Goal: Task Accomplishment & Management: Complete application form

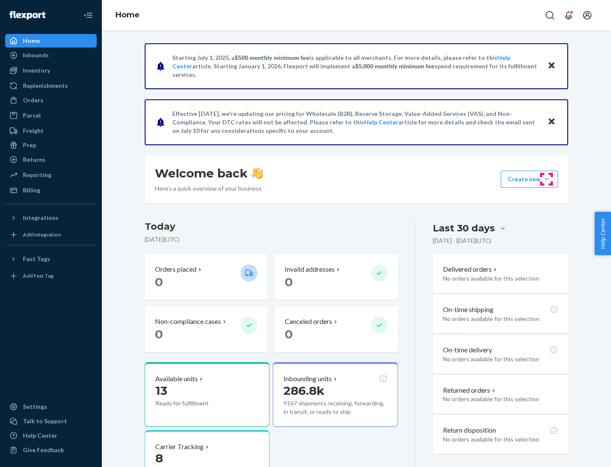
click at [547, 179] on button "Create new Create new inbound Create new order Create new product" at bounding box center [529, 179] width 57 height 17
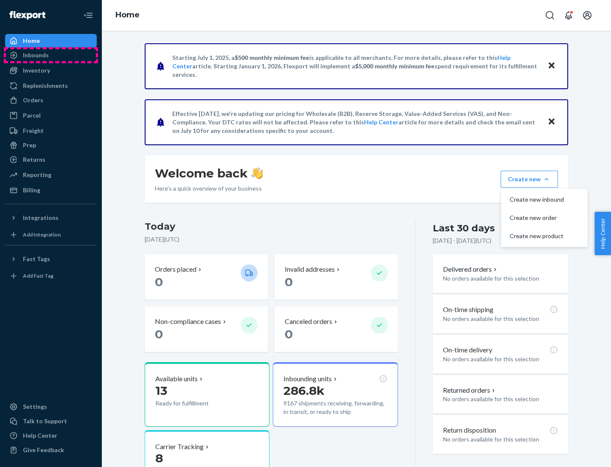
click at [51, 55] on div "Inbounds" at bounding box center [51, 55] width 90 height 12
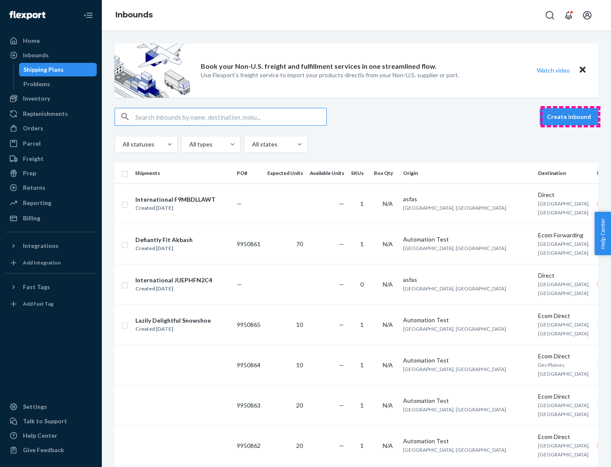
click at [570, 117] on button "Create inbound" at bounding box center [569, 116] width 59 height 17
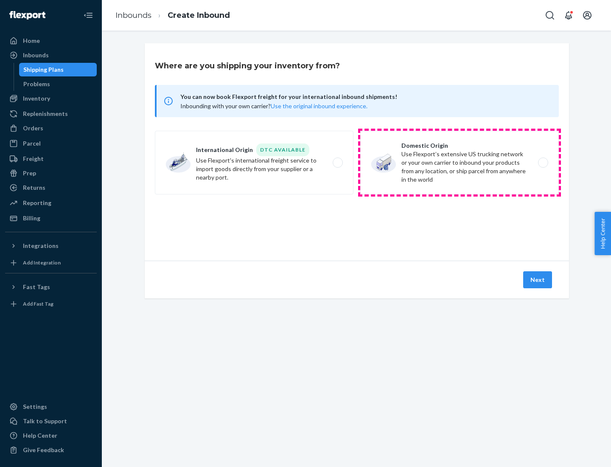
click at [460, 163] on label "Domestic Origin Use Flexport’s extensive US trucking network or your own carrie…" at bounding box center [459, 163] width 199 height 64
click at [543, 163] on input "Domestic Origin Use Flexport’s extensive US trucking network or your own carrie…" at bounding box center [546, 163] width 6 height 6
radio input "true"
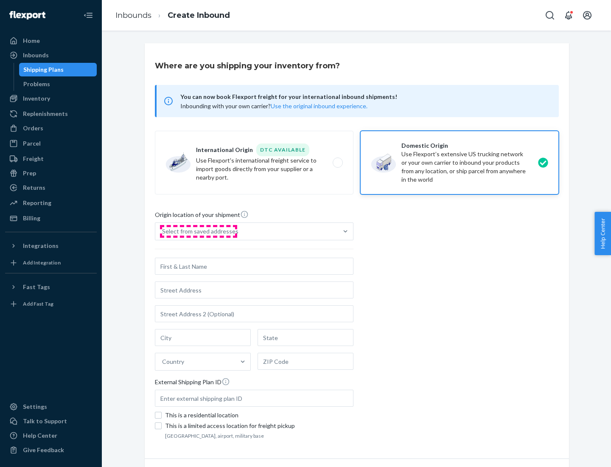
click at [198, 231] on div "Select from saved addresses" at bounding box center [200, 231] width 76 height 8
click at [163, 231] on input "Select from saved addresses" at bounding box center [162, 231] width 1 height 8
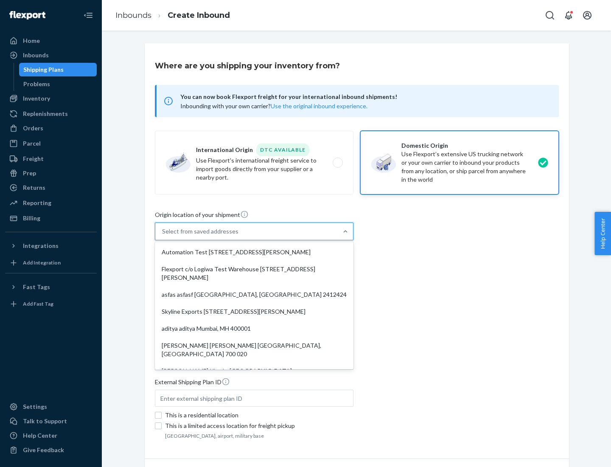
scroll to position [3, 0]
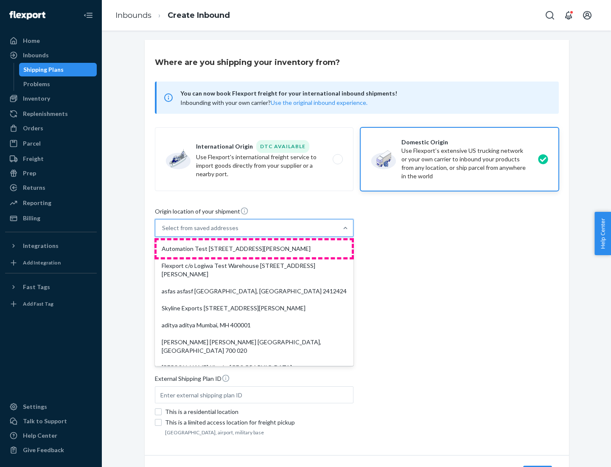
click at [254, 249] on div "Automation Test [STREET_ADDRESS][PERSON_NAME]" at bounding box center [254, 248] width 195 height 17
click at [163, 232] on input "option Automation Test [STREET_ADDRESS][PERSON_NAME]. 9 results available. Use …" at bounding box center [162, 228] width 1 height 8
type input "Automation Test"
type input "9th Floor"
type input "[GEOGRAPHIC_DATA]"
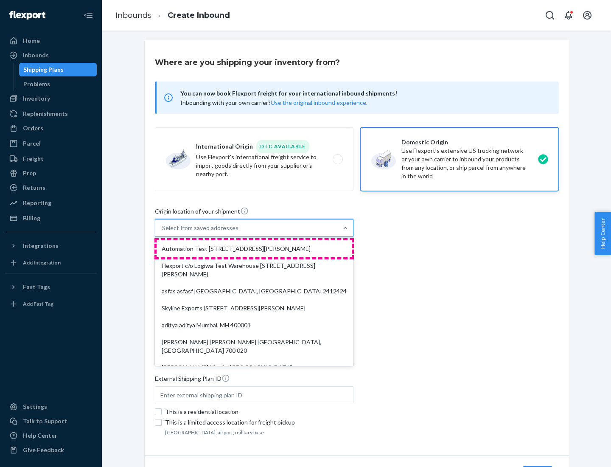
type input "CA"
type input "94104"
type input "[STREET_ADDRESS][PERSON_NAME]"
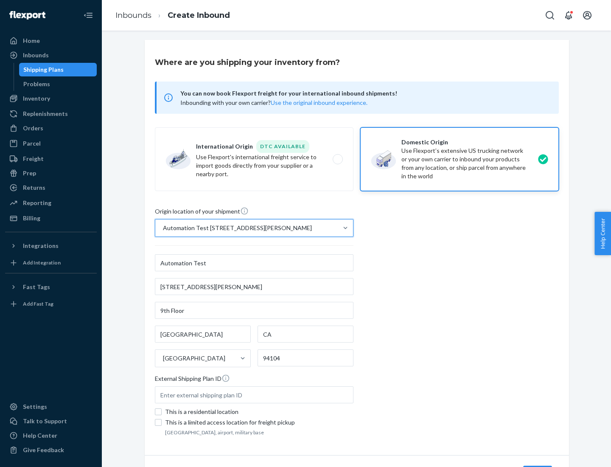
scroll to position [50, 0]
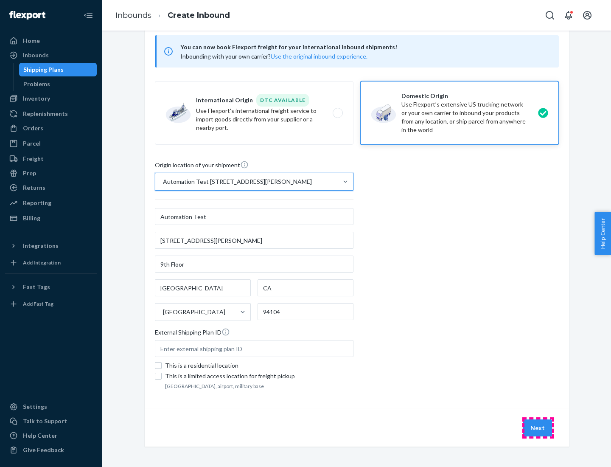
click at [538, 428] on button "Next" at bounding box center [537, 427] width 29 height 17
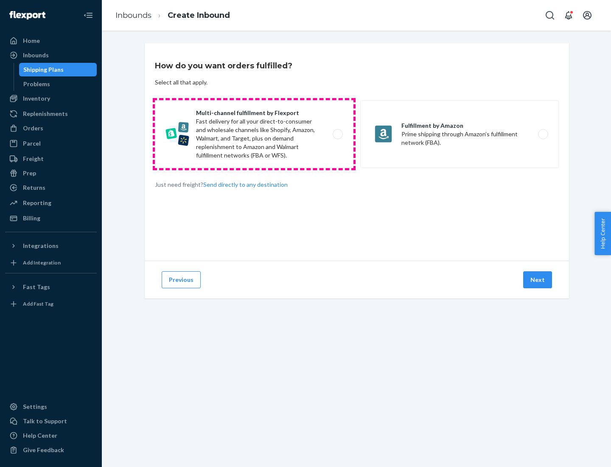
click at [254, 134] on label "Multi-channel fulfillment by Flexport Fast delivery for all your direct-to-cons…" at bounding box center [254, 134] width 199 height 68
click at [337, 134] on input "Multi-channel fulfillment by Flexport Fast delivery for all your direct-to-cons…" at bounding box center [340, 135] width 6 height 6
radio input "true"
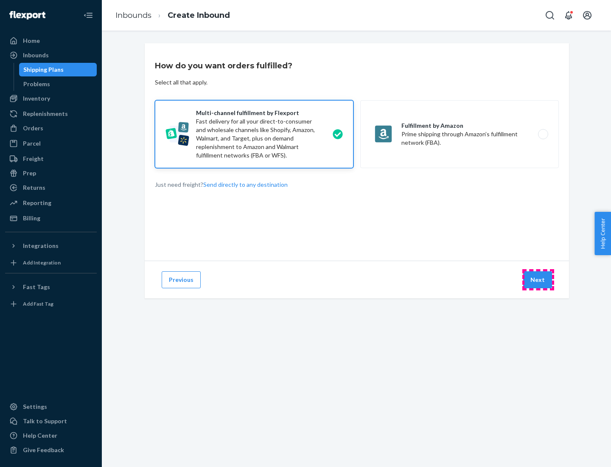
click at [538, 280] on button "Next" at bounding box center [537, 279] width 29 height 17
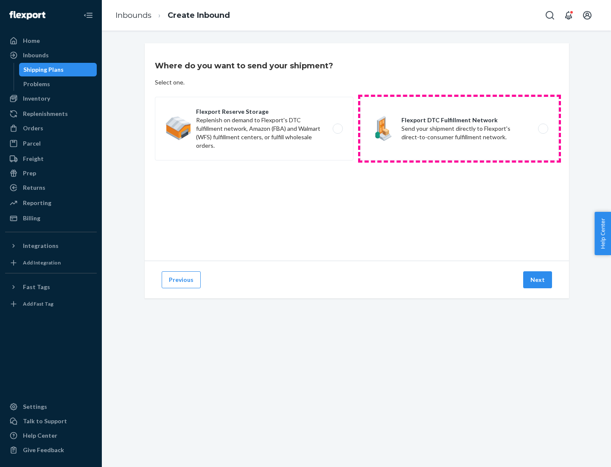
click at [460, 129] on label "Flexport DTC Fulfillment Network Send your shipment directly to Flexport's dire…" at bounding box center [459, 129] width 199 height 64
click at [543, 129] on input "Flexport DTC Fulfillment Network Send your shipment directly to Flexport's dire…" at bounding box center [546, 129] width 6 height 6
radio input "true"
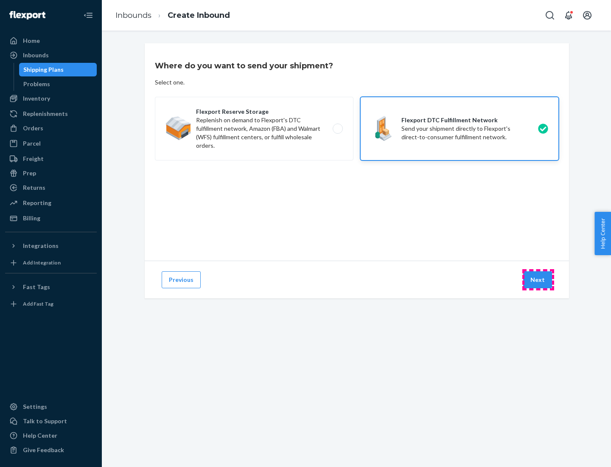
click at [538, 280] on button "Next" at bounding box center [537, 279] width 29 height 17
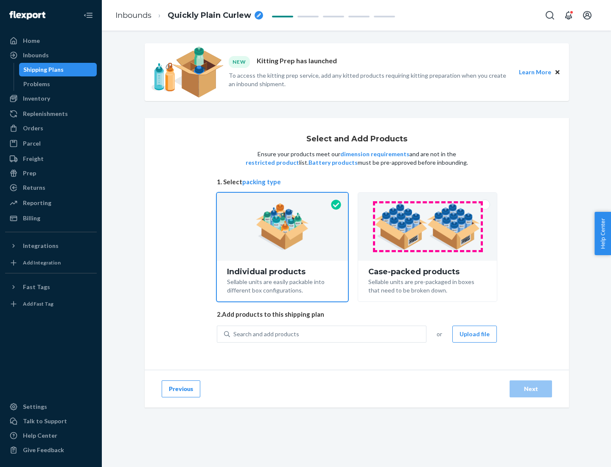
click at [428, 227] on img at bounding box center [428, 226] width 106 height 47
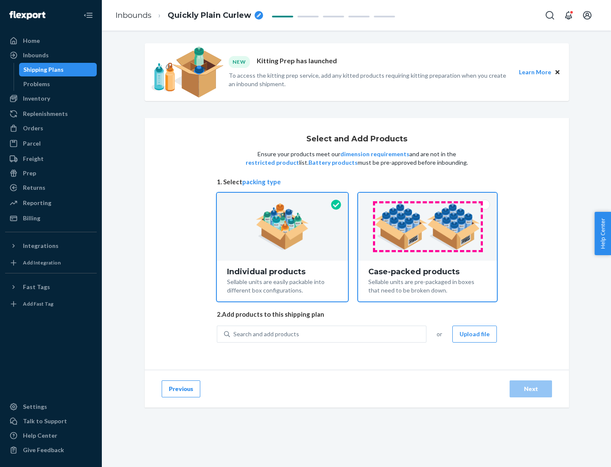
click at [428, 198] on input "Case-packed products Sellable units are pre-packaged in boxes that need to be b…" at bounding box center [428, 196] width 6 height 6
radio input "true"
radio input "false"
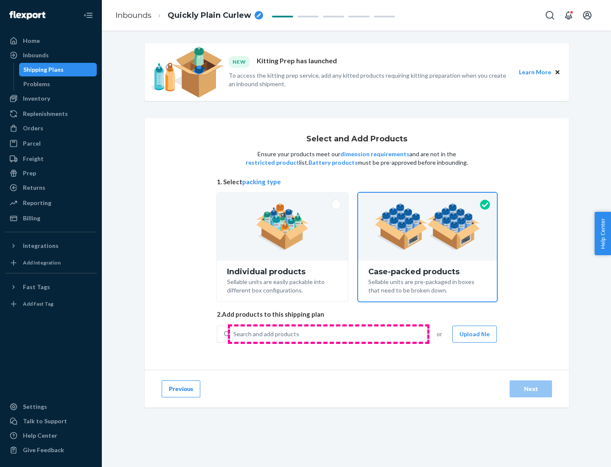
click at [328, 334] on div "Search and add products" at bounding box center [328, 333] width 196 height 15
click at [234, 334] on input "Search and add products" at bounding box center [233, 334] width 1 height 8
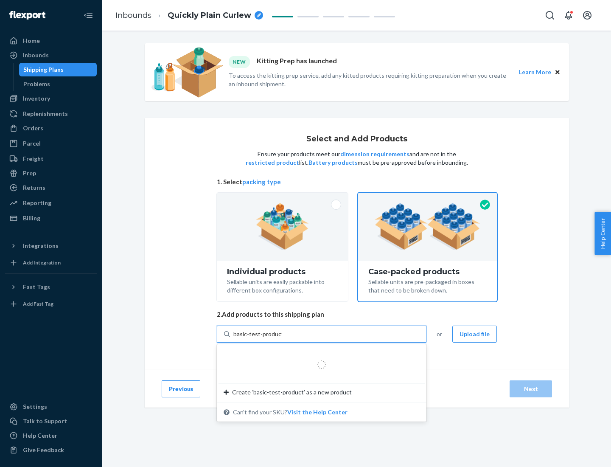
type input "basic-test-product-1"
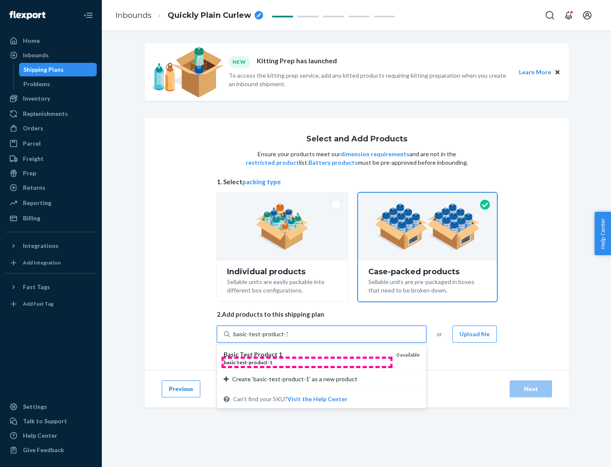
click at [307, 362] on div "basic - test - product - 1" at bounding box center [307, 362] width 166 height 7
click at [288, 338] on input "basic-test-product-1" at bounding box center [260, 334] width 54 height 8
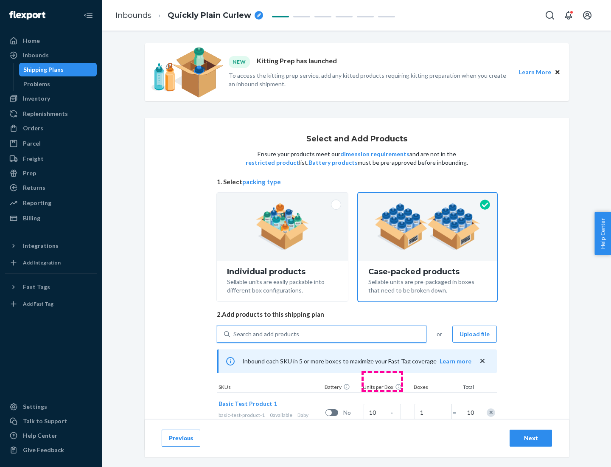
scroll to position [31, 0]
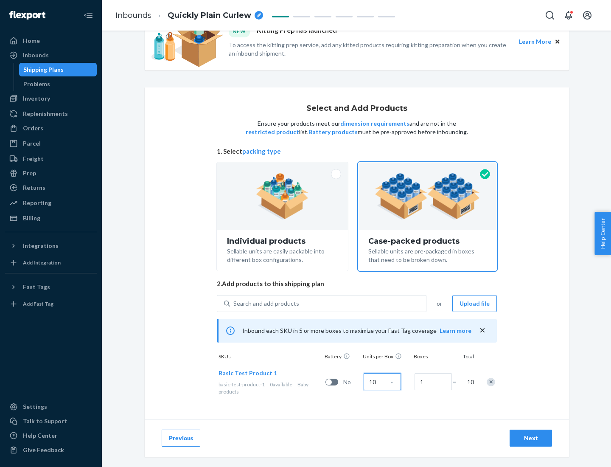
type input "10"
type input "7"
click at [531, 438] on div "Next" at bounding box center [531, 438] width 28 height 8
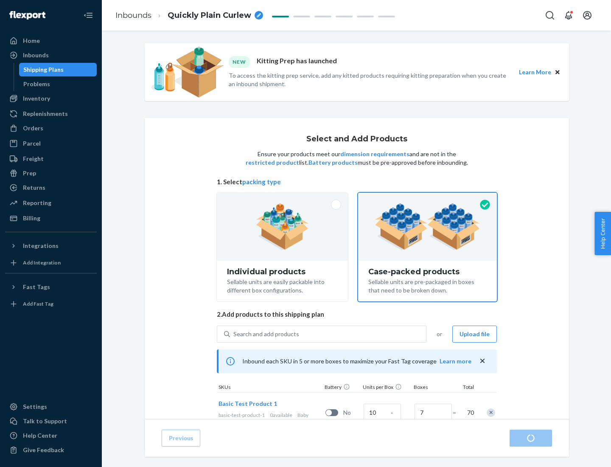
radio input "true"
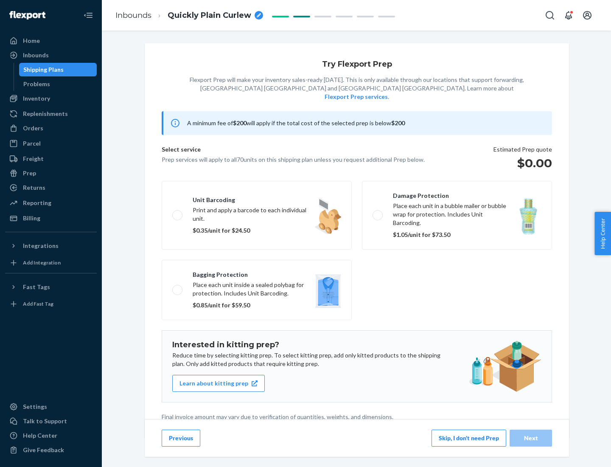
scroll to position [2, 0]
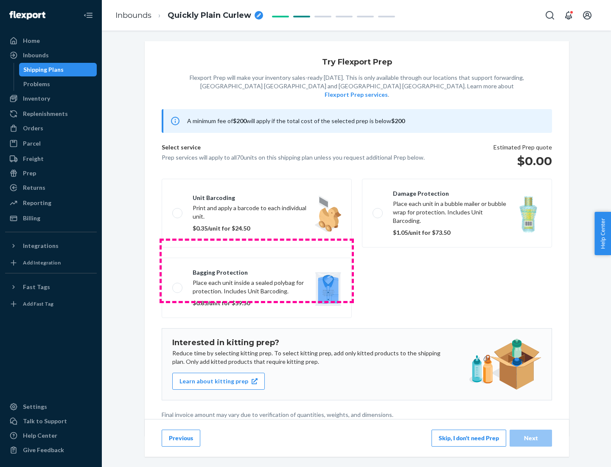
click at [257, 270] on label "Bagging protection Place each unit inside a sealed polybag for protection. Incl…" at bounding box center [257, 288] width 190 height 60
click at [178, 285] on input "Bagging protection Place each unit inside a sealed polybag for protection. Incl…" at bounding box center [175, 288] width 6 height 6
checkbox input "true"
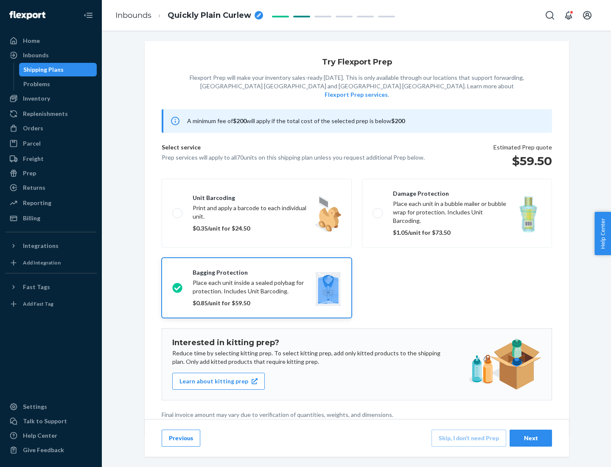
click at [531, 438] on div "Next" at bounding box center [531, 438] width 28 height 8
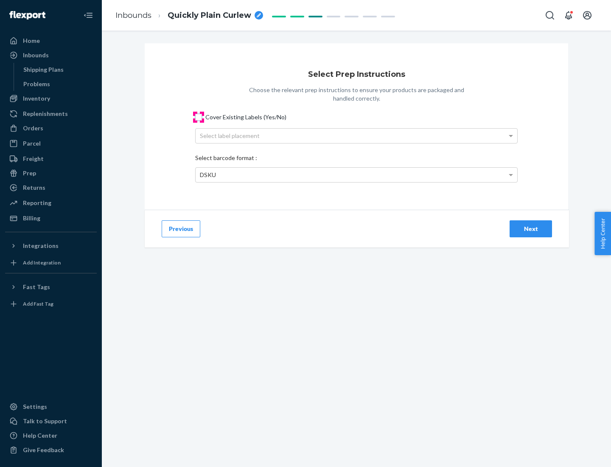
click at [199, 117] on input "Cover Existing Labels (Yes/No)" at bounding box center [198, 117] width 7 height 7
checkbox input "true"
click at [357, 135] on div "Select label placement" at bounding box center [357, 136] width 322 height 14
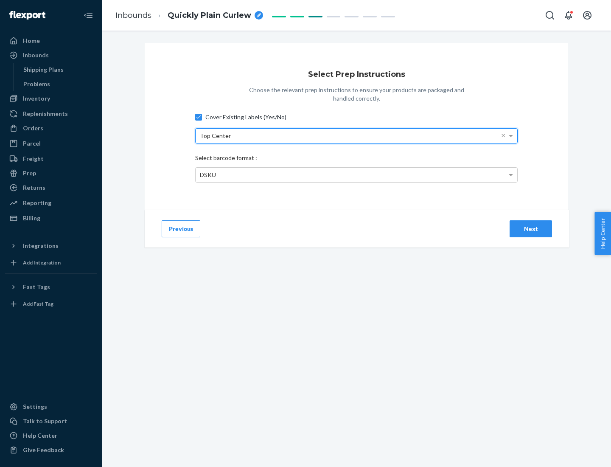
click at [357, 174] on div "DSKU" at bounding box center [357, 175] width 322 height 14
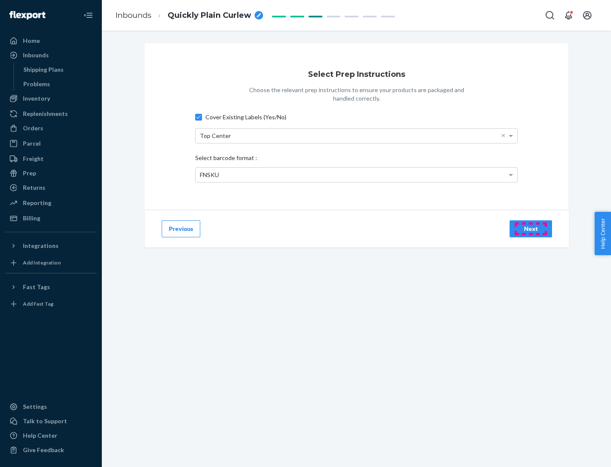
click at [531, 228] on div "Next" at bounding box center [531, 229] width 28 height 8
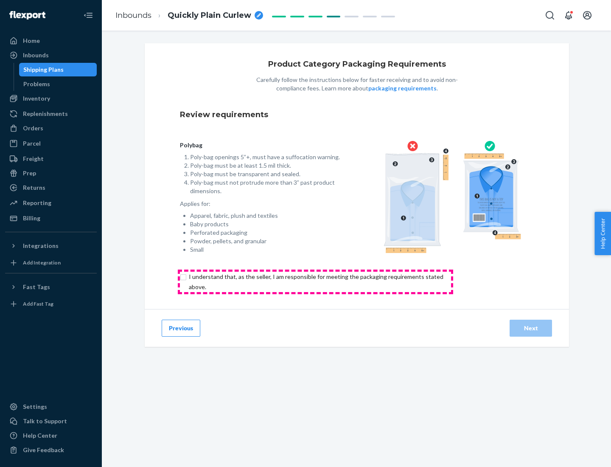
click at [315, 281] on input "checkbox" at bounding box center [321, 282] width 282 height 20
checkbox input "true"
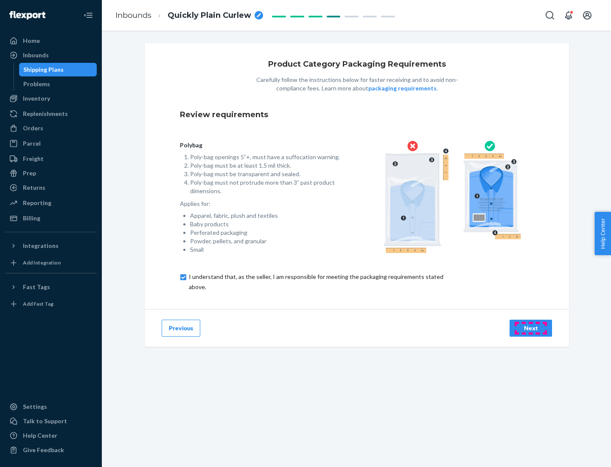
click at [531, 328] on div "Next" at bounding box center [531, 328] width 28 height 8
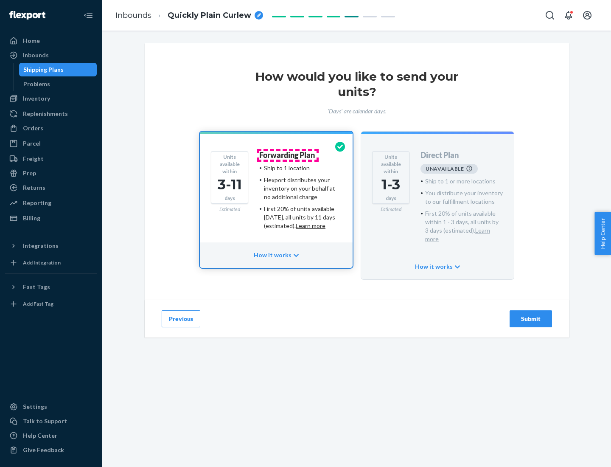
click at [288, 155] on h4 "Forwarding Plan" at bounding box center [287, 155] width 56 height 8
click at [531, 314] on div "Submit" at bounding box center [531, 318] width 28 height 8
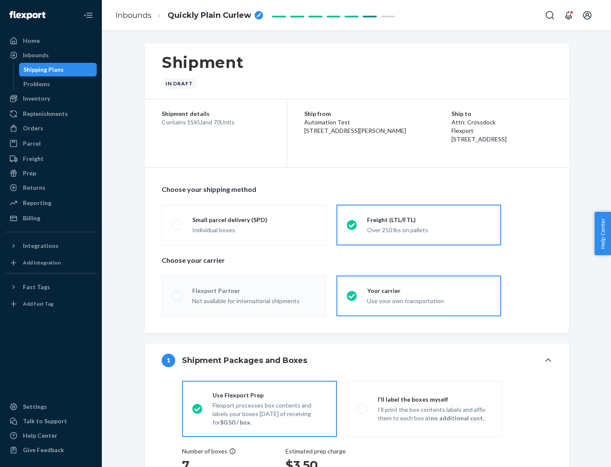
radio input "true"
radio input "false"
radio input "true"
radio input "false"
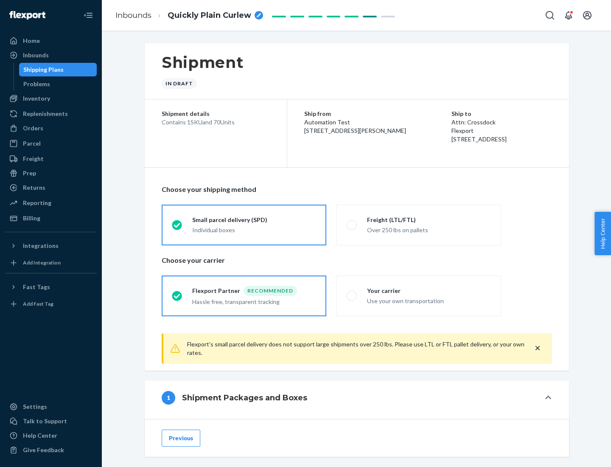
click at [419, 225] on div "Over 250 lbs on pallets" at bounding box center [429, 229] width 124 height 10
click at [352, 225] on input "Freight (LTL/FTL) Over 250 lbs on pallets" at bounding box center [350, 225] width 6 height 6
radio input "true"
radio input "false"
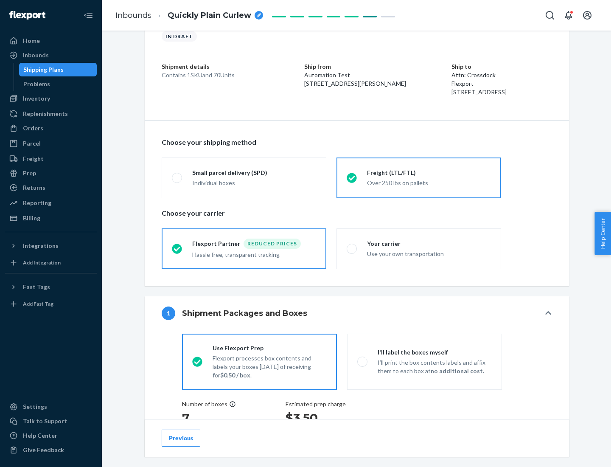
click at [244, 249] on div "Hassle free, transparent tracking" at bounding box center [254, 254] width 124 height 10
click at [177, 248] on input "Flexport Partner Reduced prices Hassle free, transparent tracking" at bounding box center [175, 249] width 6 height 6
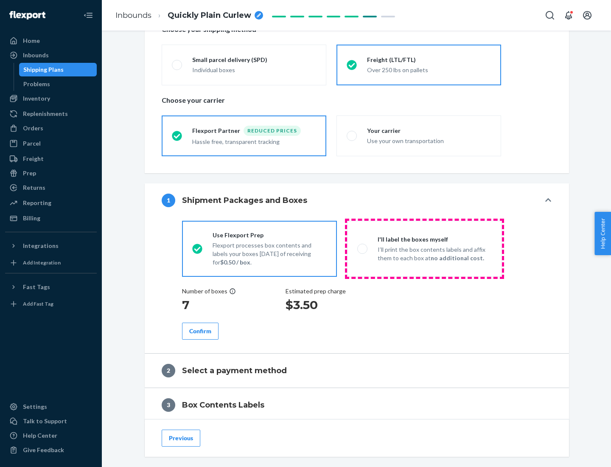
click at [424, 248] on p "I’ll print the box contents labels and affix them to each box at no additional …" at bounding box center [435, 253] width 114 height 17
click at [363, 248] on input "I'll label the boxes myself I’ll print the box contents labels and affix them t…" at bounding box center [360, 249] width 6 height 6
radio input "true"
radio input "false"
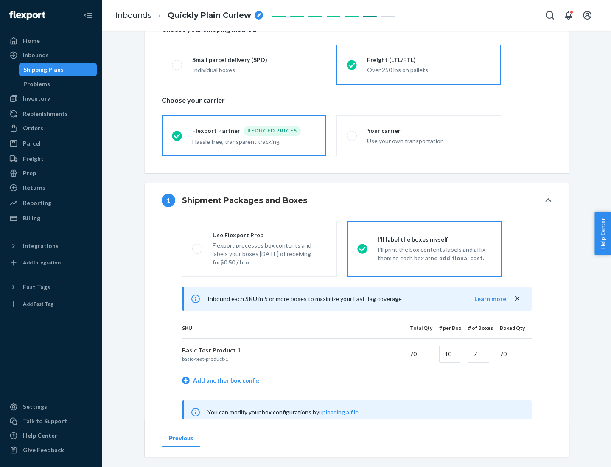
scroll to position [265, 0]
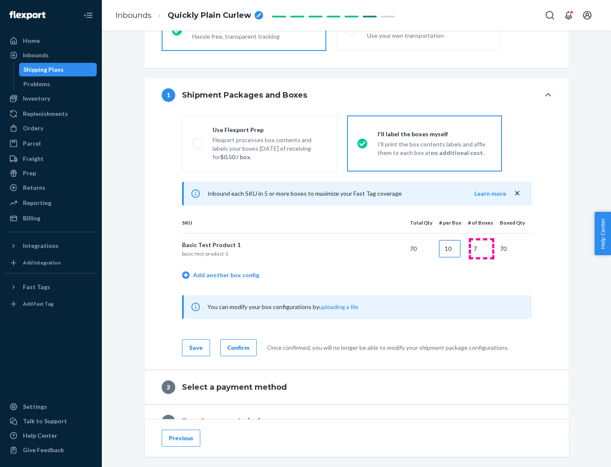
type input "10"
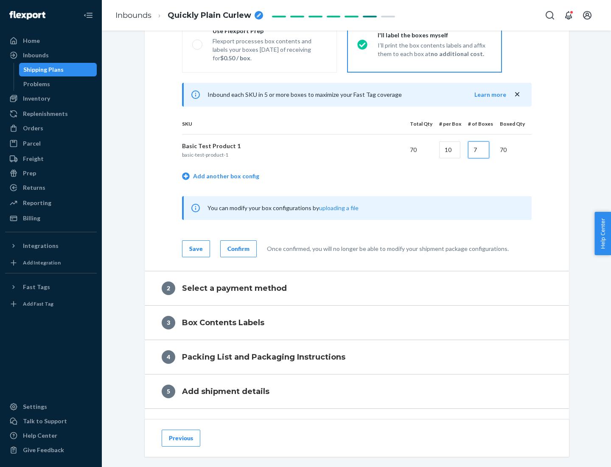
type input "7"
click at [237, 248] on div "Confirm" at bounding box center [238, 248] width 22 height 8
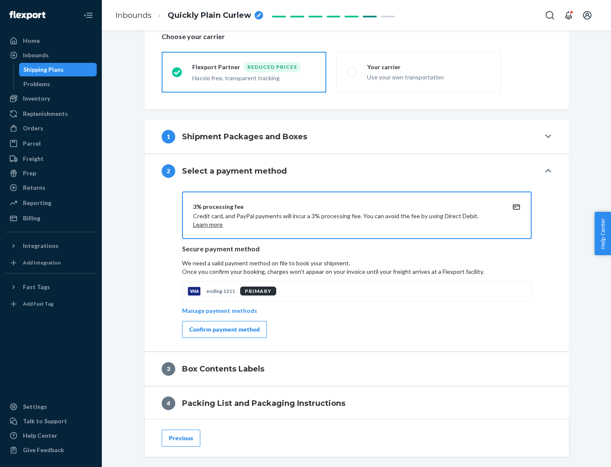
scroll to position [304, 0]
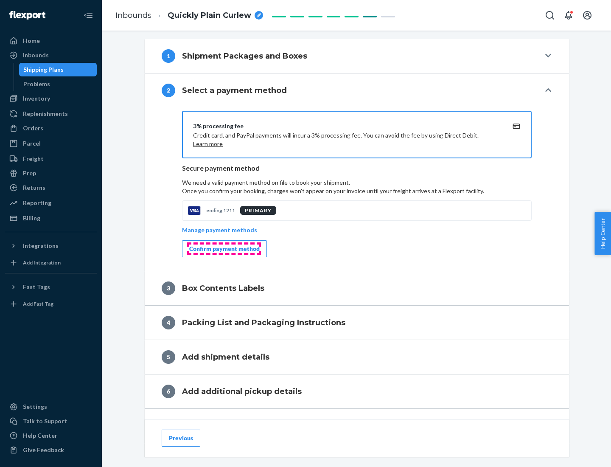
click at [224, 249] on div "Confirm payment method" at bounding box center [224, 248] width 70 height 8
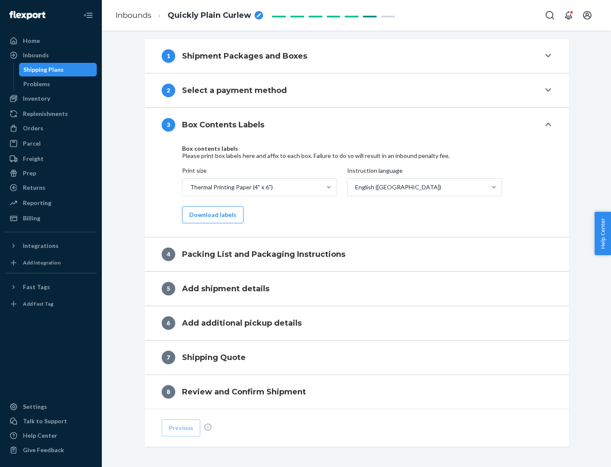
scroll to position [270, 0]
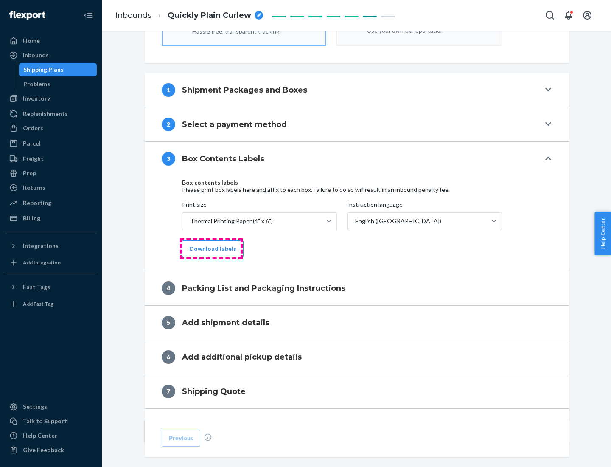
click at [211, 249] on button "Download labels" at bounding box center [213, 248] width 62 height 17
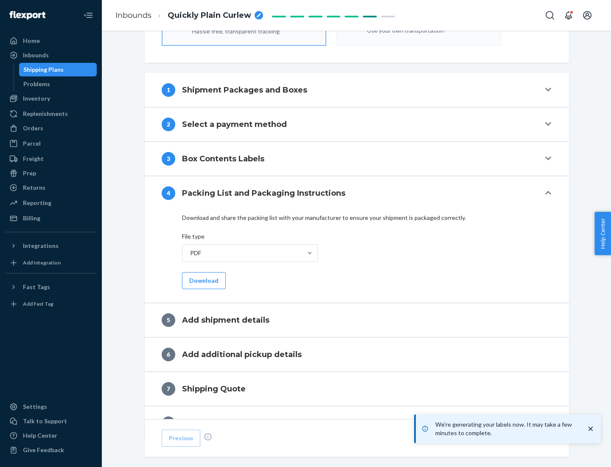
scroll to position [302, 0]
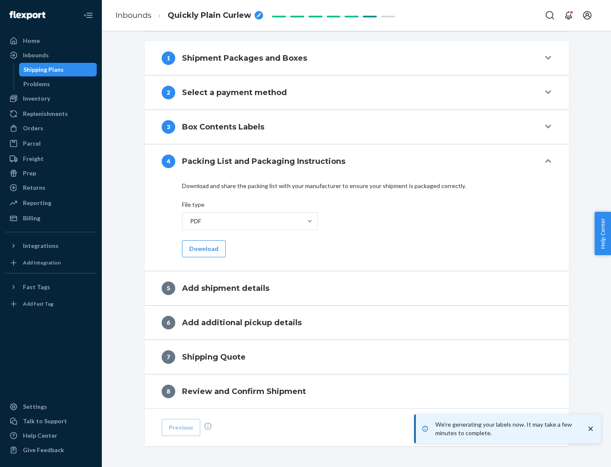
click at [203, 248] on button "Download" at bounding box center [204, 248] width 44 height 17
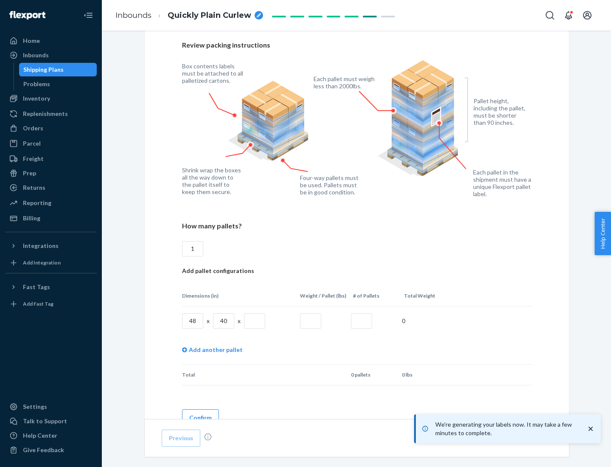
scroll to position [617, 0]
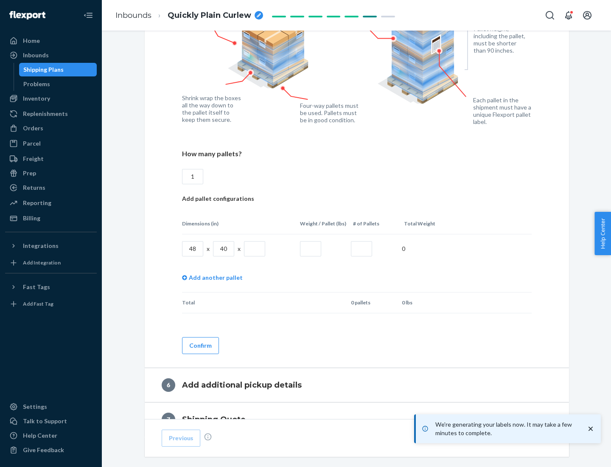
type input "1"
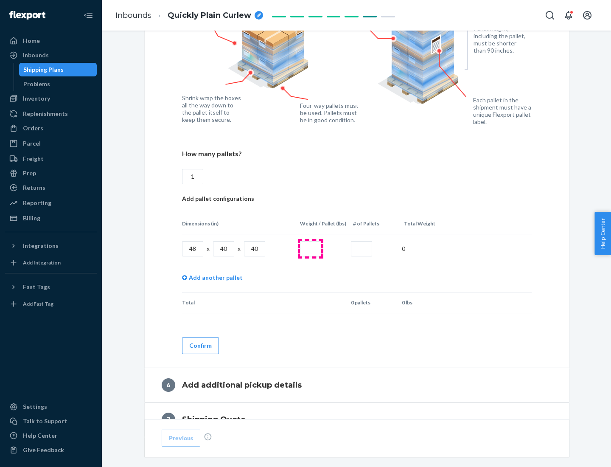
type input "40"
type input "200"
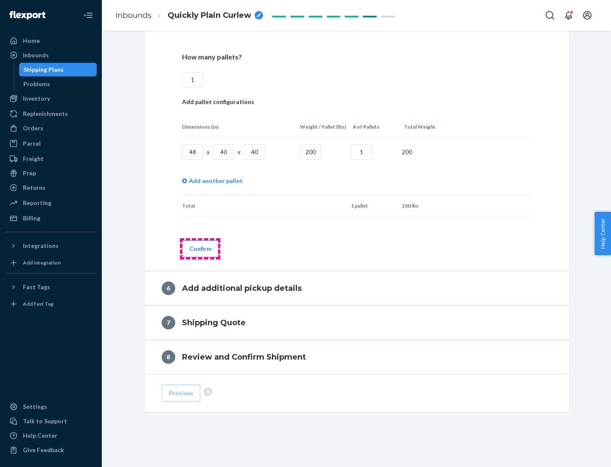
type input "1"
click at [200, 248] on button "Confirm" at bounding box center [200, 248] width 37 height 17
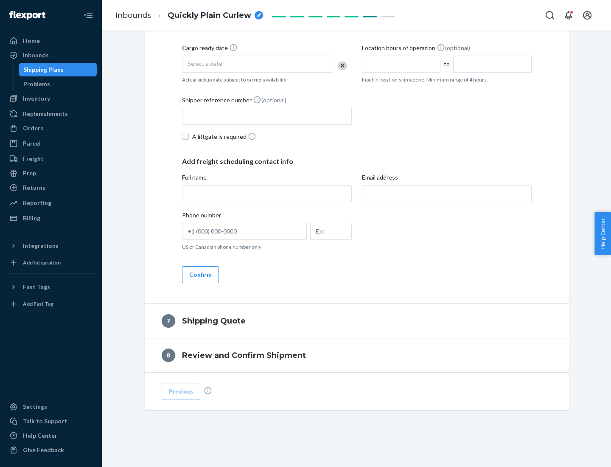
scroll to position [325, 0]
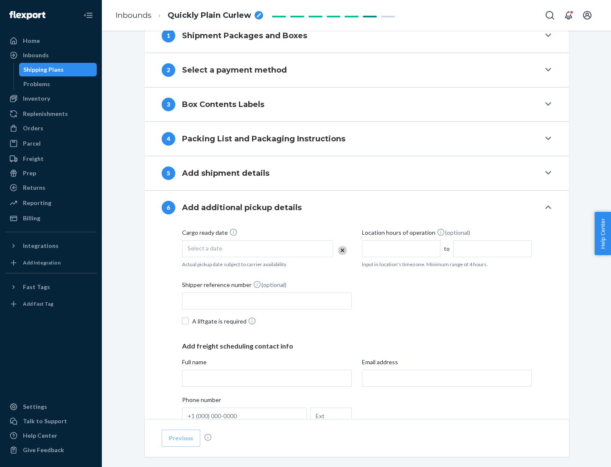
click at [258, 248] on div "Select a date" at bounding box center [257, 248] width 151 height 17
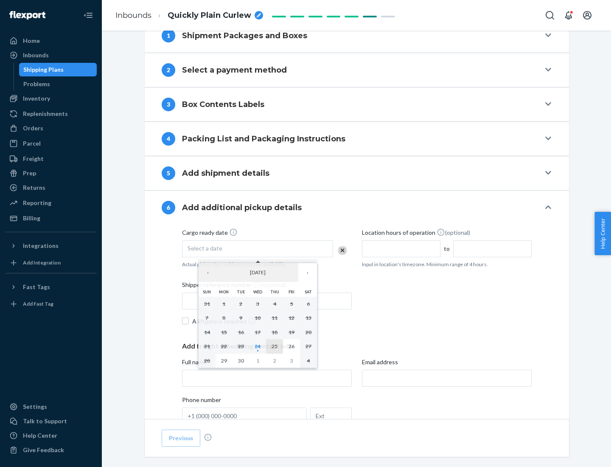
click at [275, 346] on abbr "25" at bounding box center [275, 346] width 6 height 6
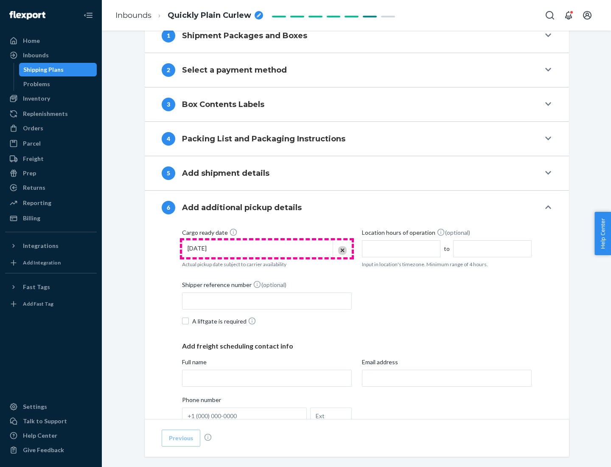
scroll to position [454, 0]
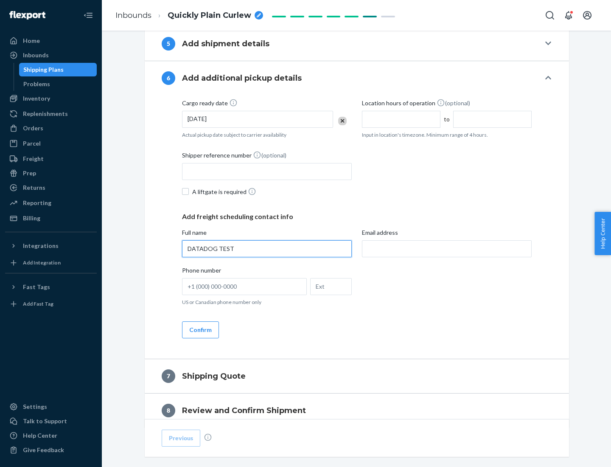
type input "DATADOG TEST"
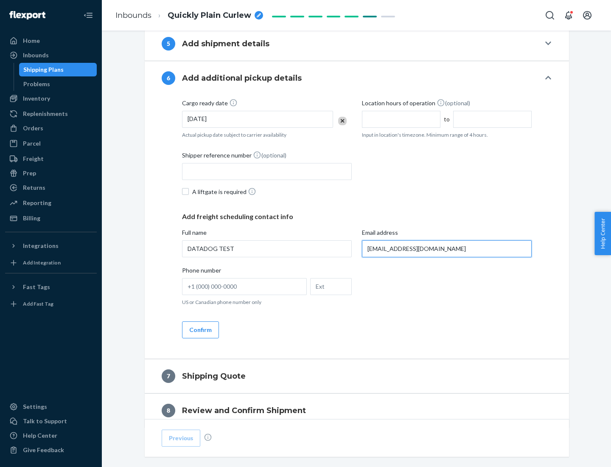
scroll to position [492, 0]
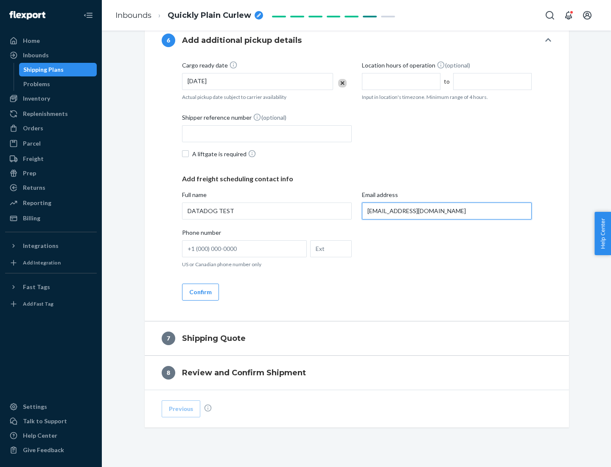
type input "[EMAIL_ADDRESS][DOMAIN_NAME]"
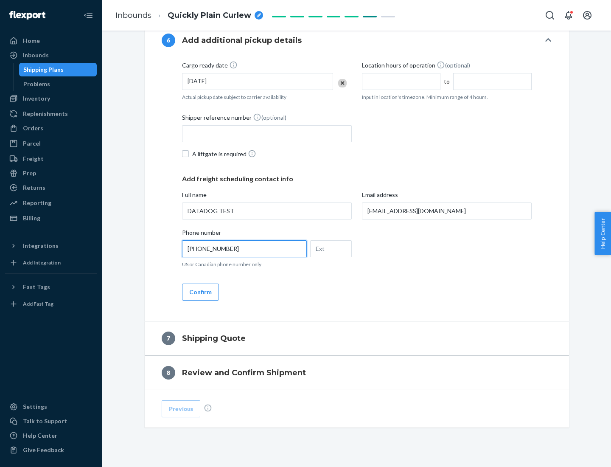
scroll to position [509, 0]
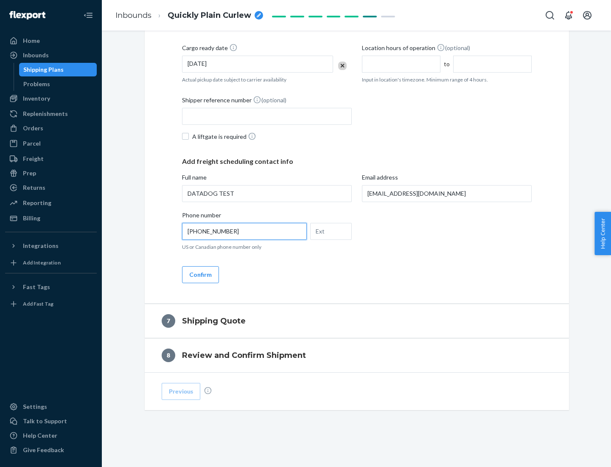
type input "[PHONE_NUMBER]"
click at [200, 274] on button "Confirm" at bounding box center [200, 274] width 37 height 17
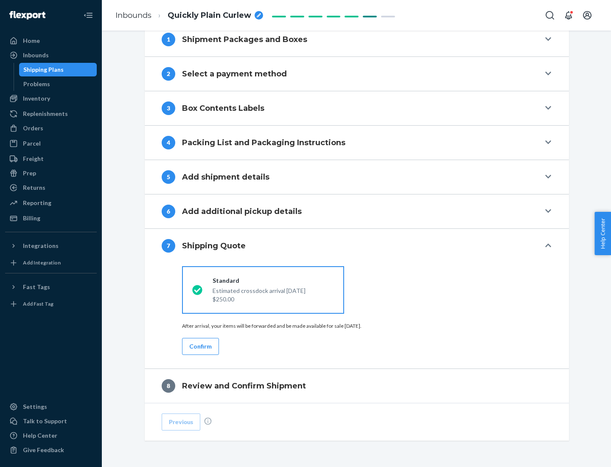
scroll to position [351, 0]
